Goal: Check status: Check status

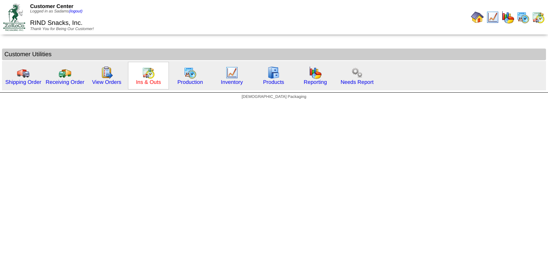
click at [146, 85] on link "Ins & Outs" at bounding box center [148, 82] width 25 height 6
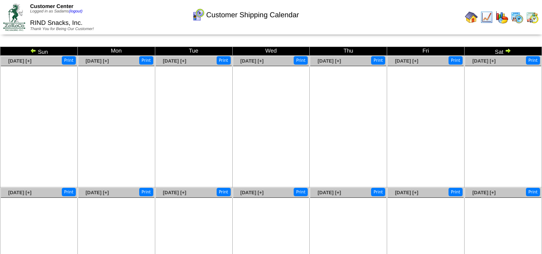
click at [33, 52] on img at bounding box center [33, 50] width 6 height 6
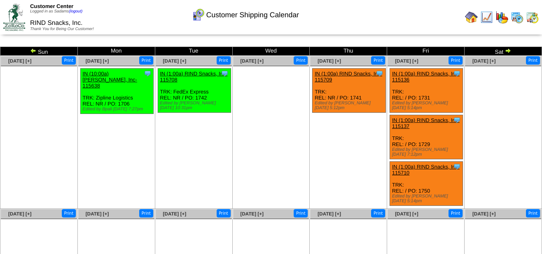
click at [35, 51] on img at bounding box center [33, 50] width 6 height 6
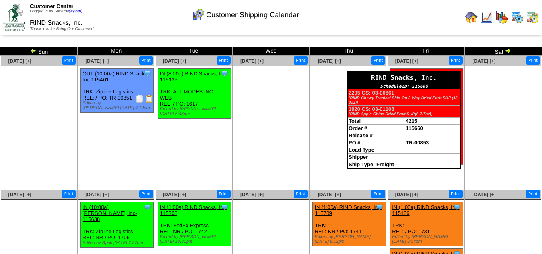
click at [459, 75] on div "RIND Snacks, Inc." at bounding box center [404, 77] width 112 height 12
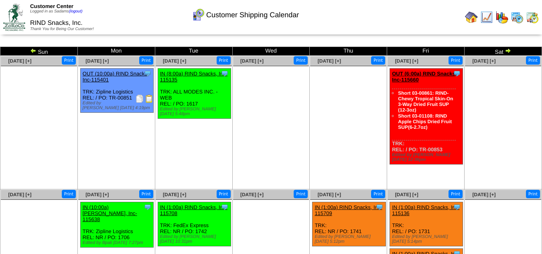
click at [429, 113] on li "Short 03-01108: RIND Apple Chips Dried Fruit SUP(6-2.7oz)" at bounding box center [427, 121] width 58 height 17
click at [405, 75] on link "OUT (6:00a) RIND Snacks, Inc-115660" at bounding box center [424, 77] width 65 height 12
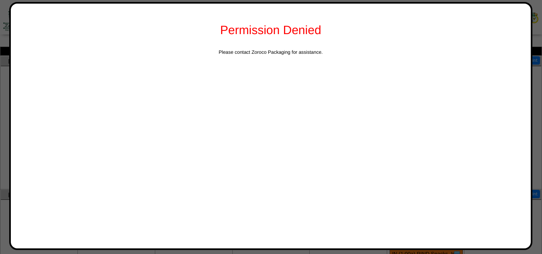
click at [539, 39] on div at bounding box center [271, 169] width 542 height 339
click at [501, 32] on div "Permission Denied" at bounding box center [271, 31] width 504 height 38
click at [535, 31] on div at bounding box center [271, 169] width 542 height 339
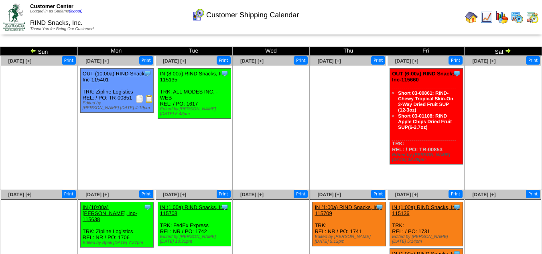
click at [474, 21] on img at bounding box center [471, 17] width 13 height 13
